Goal: Find contact information: Find contact information

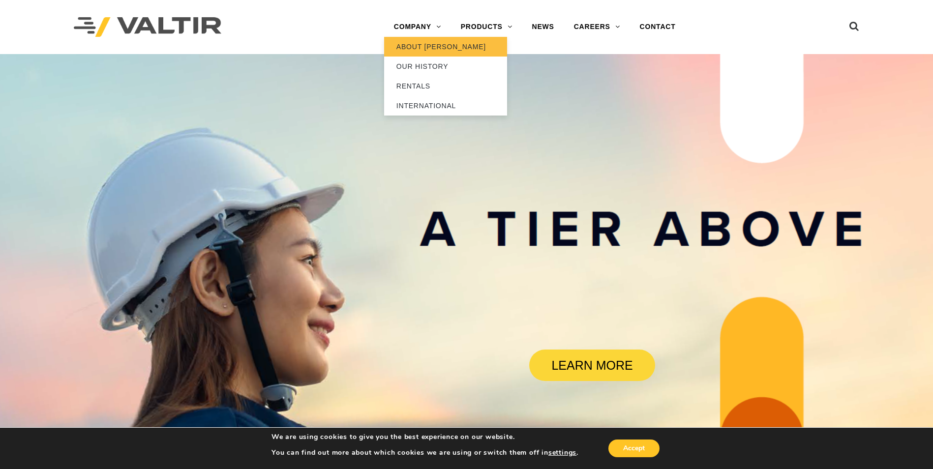
click at [439, 48] on link "ABOUT [PERSON_NAME]" at bounding box center [445, 47] width 123 height 20
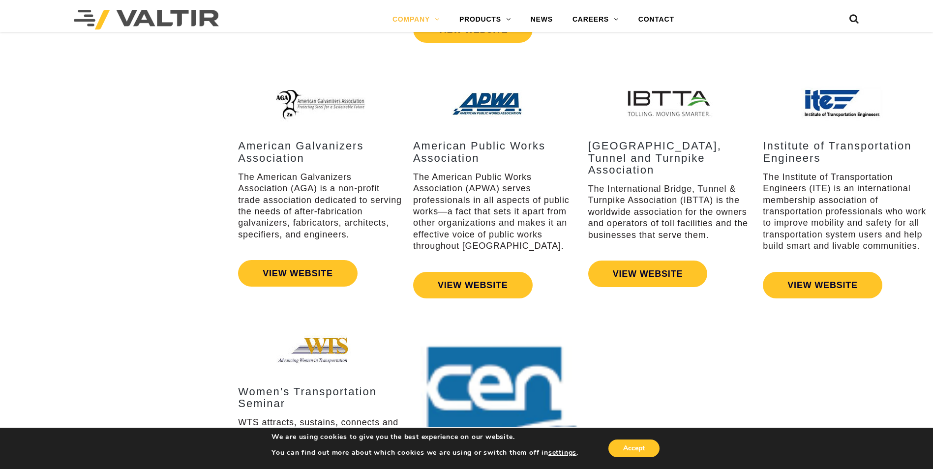
scroll to position [1820, 0]
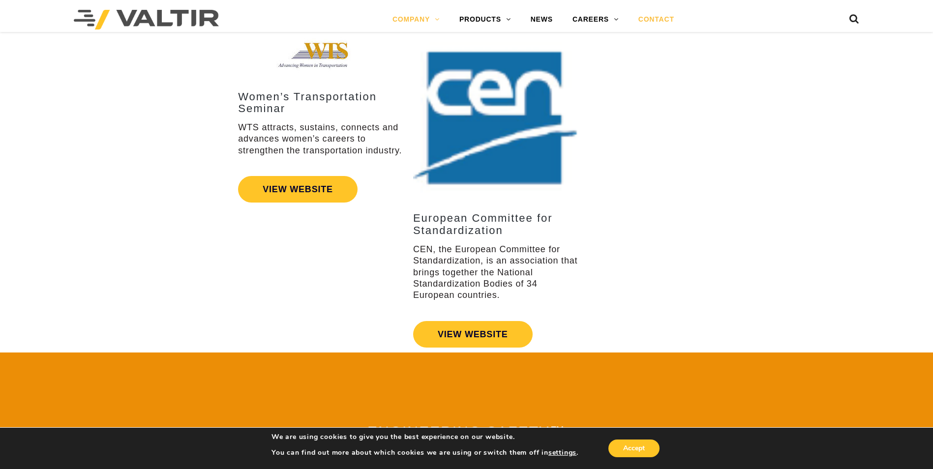
click at [660, 17] on link "CONTACT" at bounding box center [657, 20] width 56 height 20
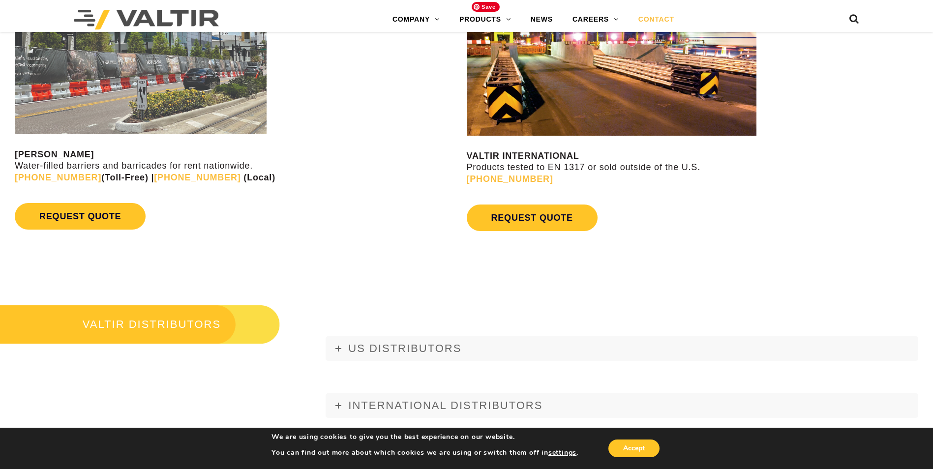
scroll to position [1131, 0]
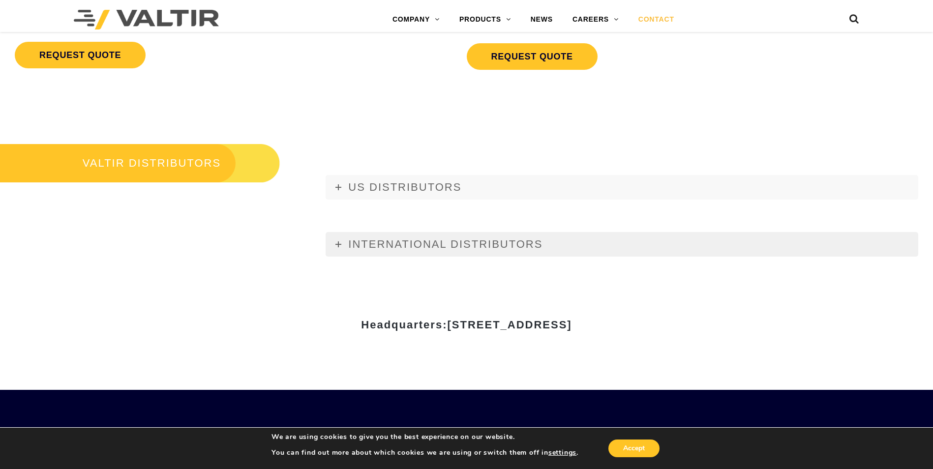
click at [344, 241] on link "INTERNATIONAL DISTRIBUTORS" at bounding box center [622, 244] width 593 height 25
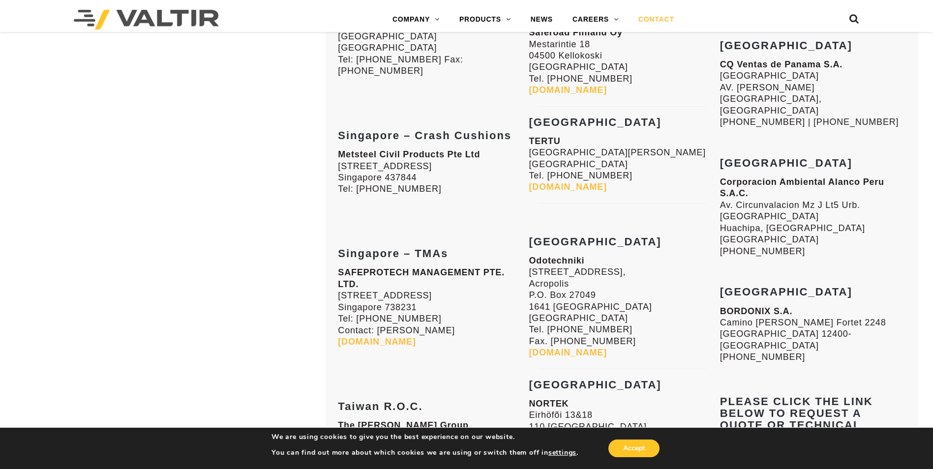
scroll to position [2411, 0]
